Goal: Use online tool/utility

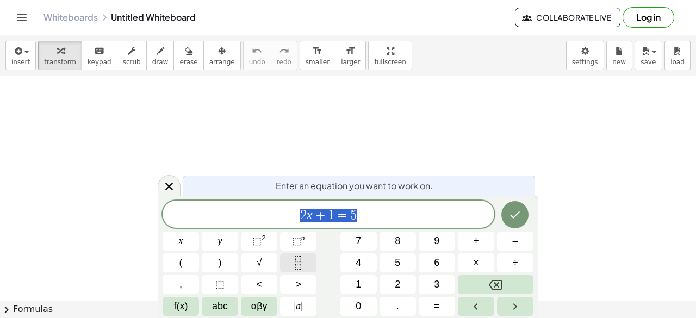
click at [297, 263] on icon "Fraction" at bounding box center [299, 263] width 14 height 14
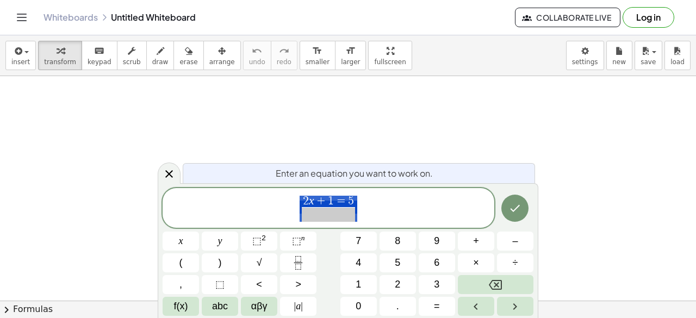
drag, startPoint x: 415, startPoint y: 207, endPoint x: 294, endPoint y: 213, distance: 121.4
click at [293, 213] on span "2 x + 1 = 5 ​" at bounding box center [329, 209] width 332 height 29
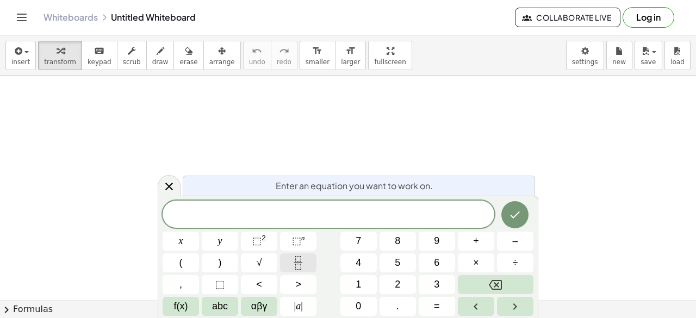
click at [302, 257] on icon "Fraction" at bounding box center [299, 263] width 14 height 14
click at [324, 215] on span "3 ​" at bounding box center [329, 215] width 332 height 15
click at [484, 243] on button "+" at bounding box center [476, 241] width 36 height 19
click at [353, 214] on span "+ ​ 3" at bounding box center [329, 215] width 332 height 15
drag, startPoint x: 353, startPoint y: 214, endPoint x: 312, endPoint y: 217, distance: 40.3
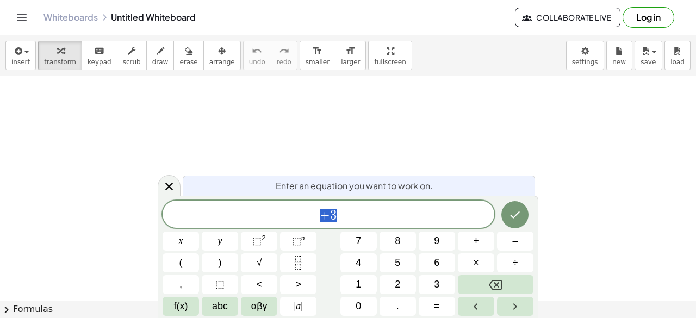
click at [312, 217] on span "+ 3" at bounding box center [329, 215] width 332 height 15
click at [333, 217] on span "​ 3" at bounding box center [329, 215] width 332 height 15
click at [325, 216] on span "​ 3" at bounding box center [329, 215] width 332 height 15
click at [336, 216] on span "3 ​" at bounding box center [329, 215] width 332 height 15
